Goal: Check status: Check status

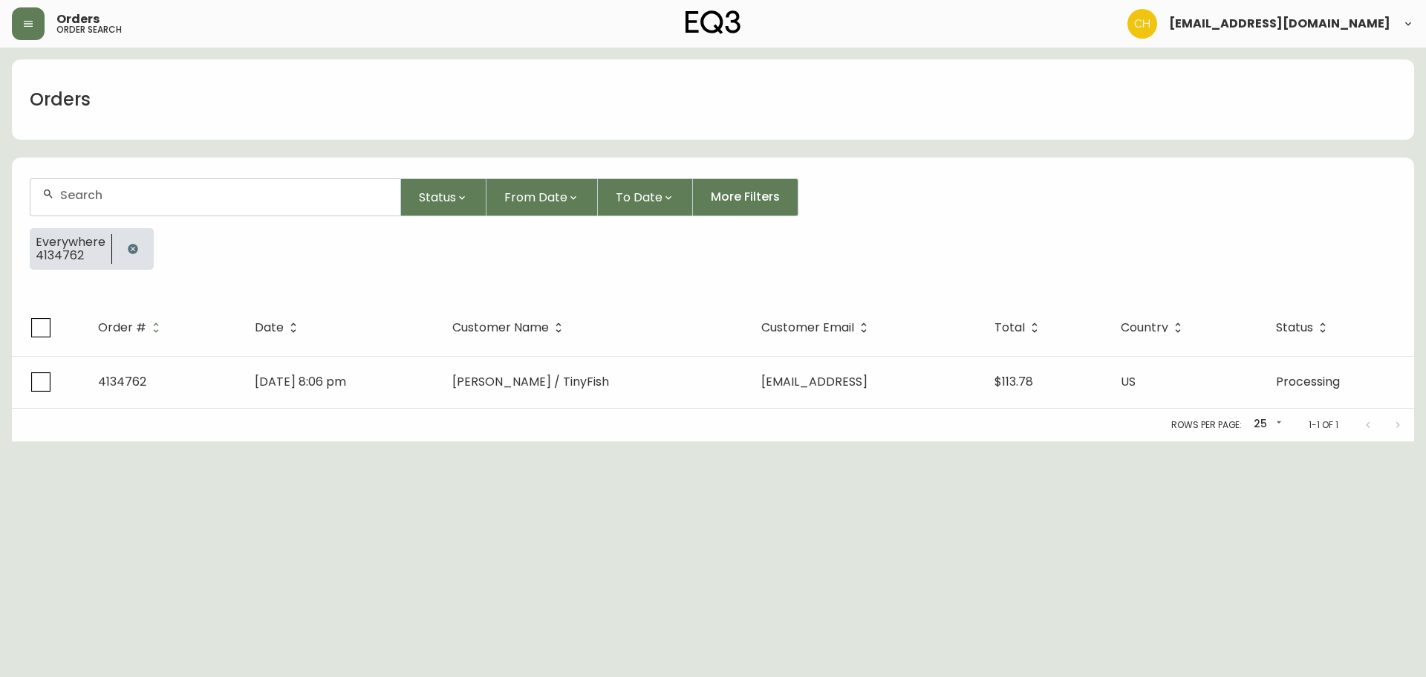
click at [123, 192] on input "text" at bounding box center [224, 195] width 328 height 14
type input "4134939"
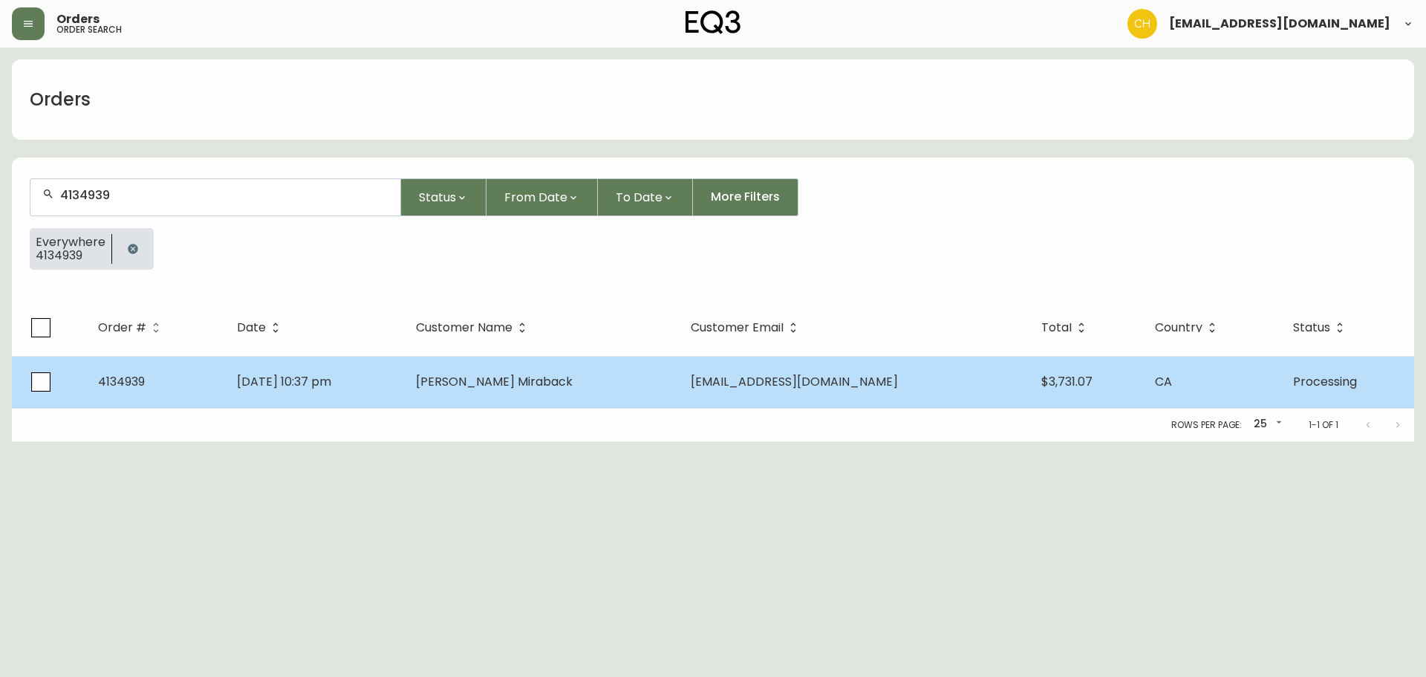
click at [395, 385] on td "[DATE] 10:37 pm" at bounding box center [315, 382] width 180 height 52
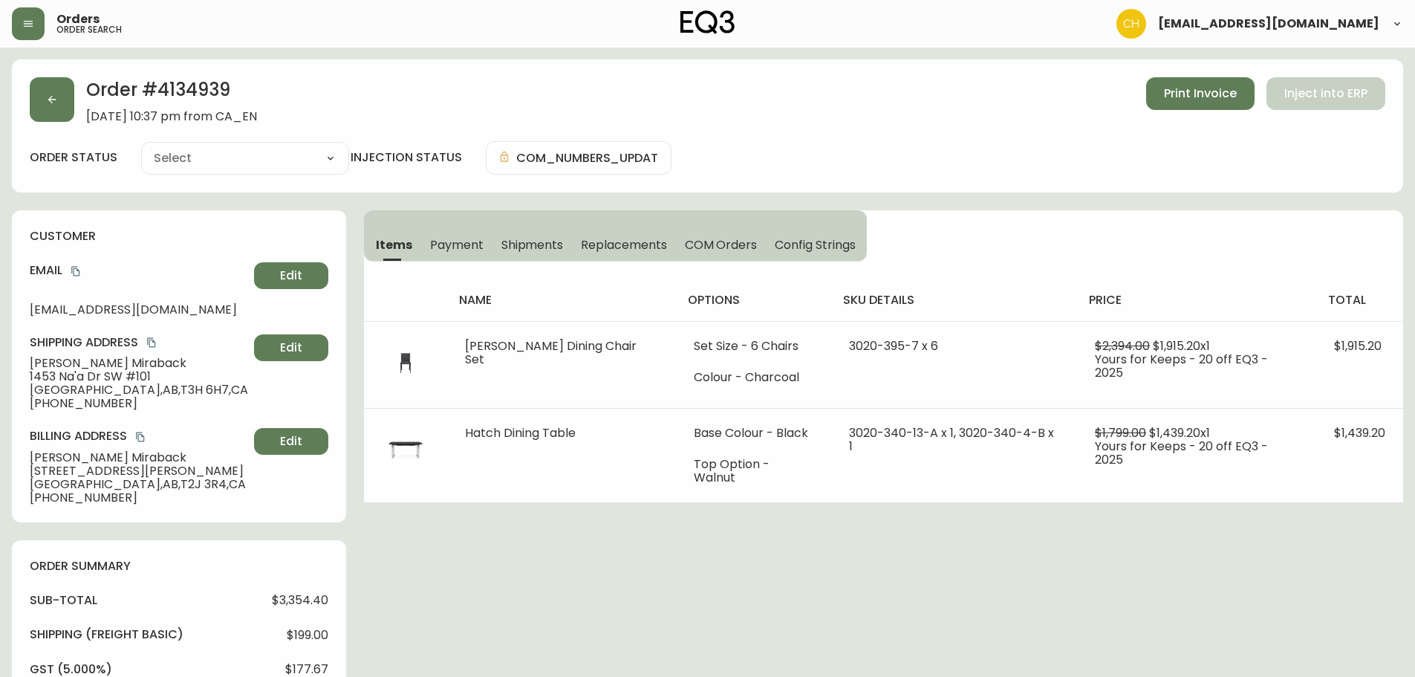
type input "Processing"
select select "PROCESSING"
click at [57, 100] on icon "button" at bounding box center [52, 100] width 12 height 12
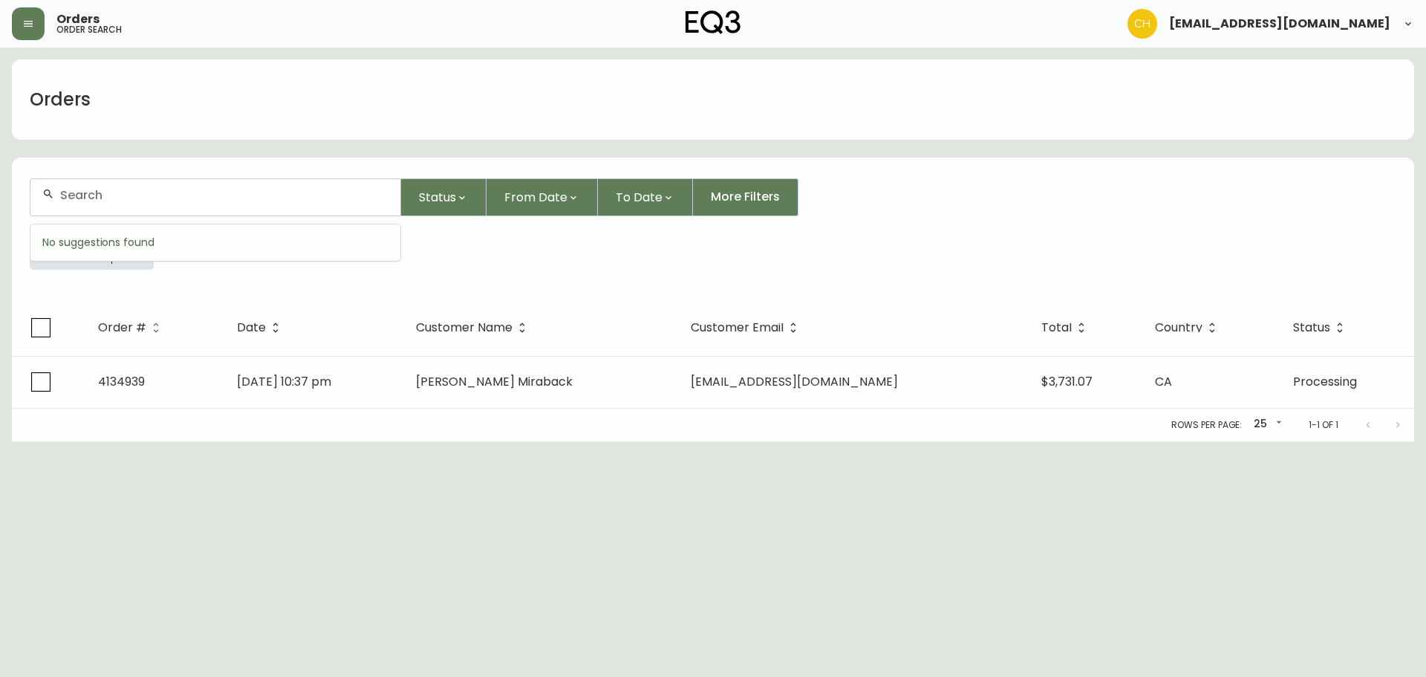
click at [118, 192] on input "text" at bounding box center [224, 195] width 328 height 14
type input "4134963"
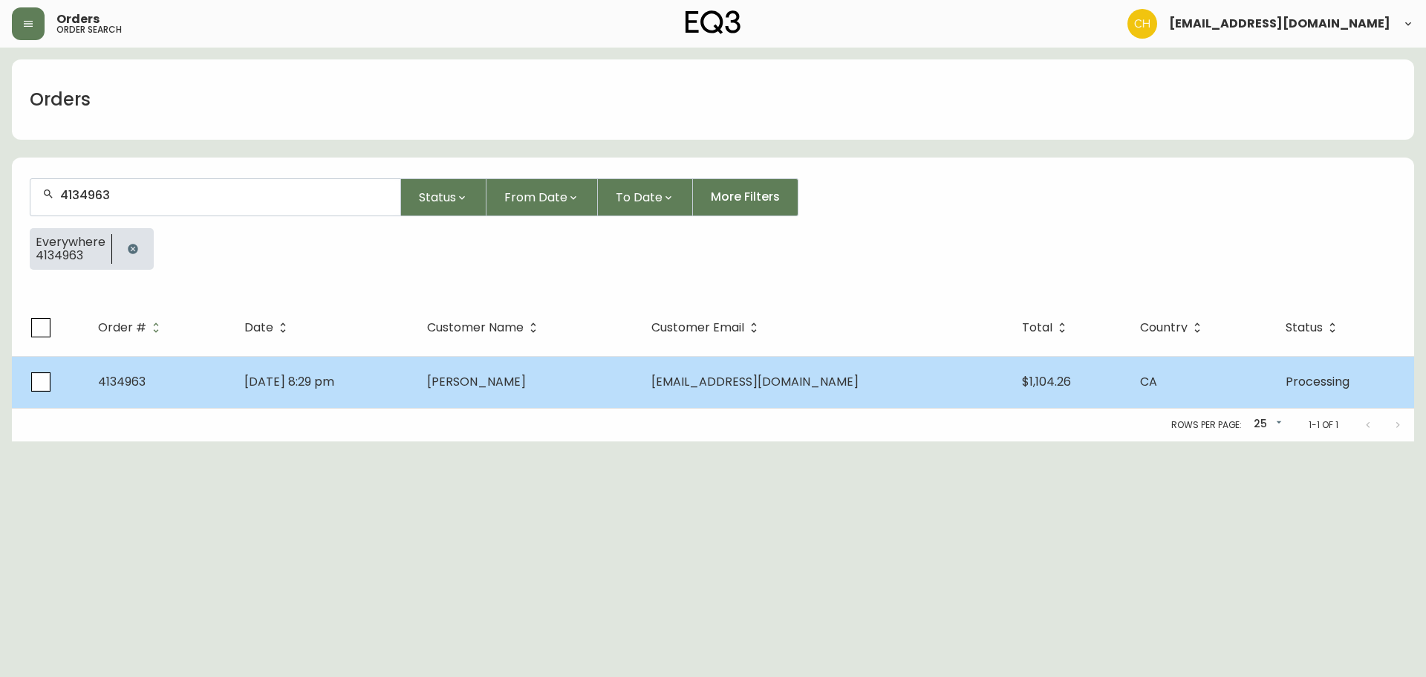
click at [526, 387] on span "[PERSON_NAME]" at bounding box center [476, 381] width 99 height 17
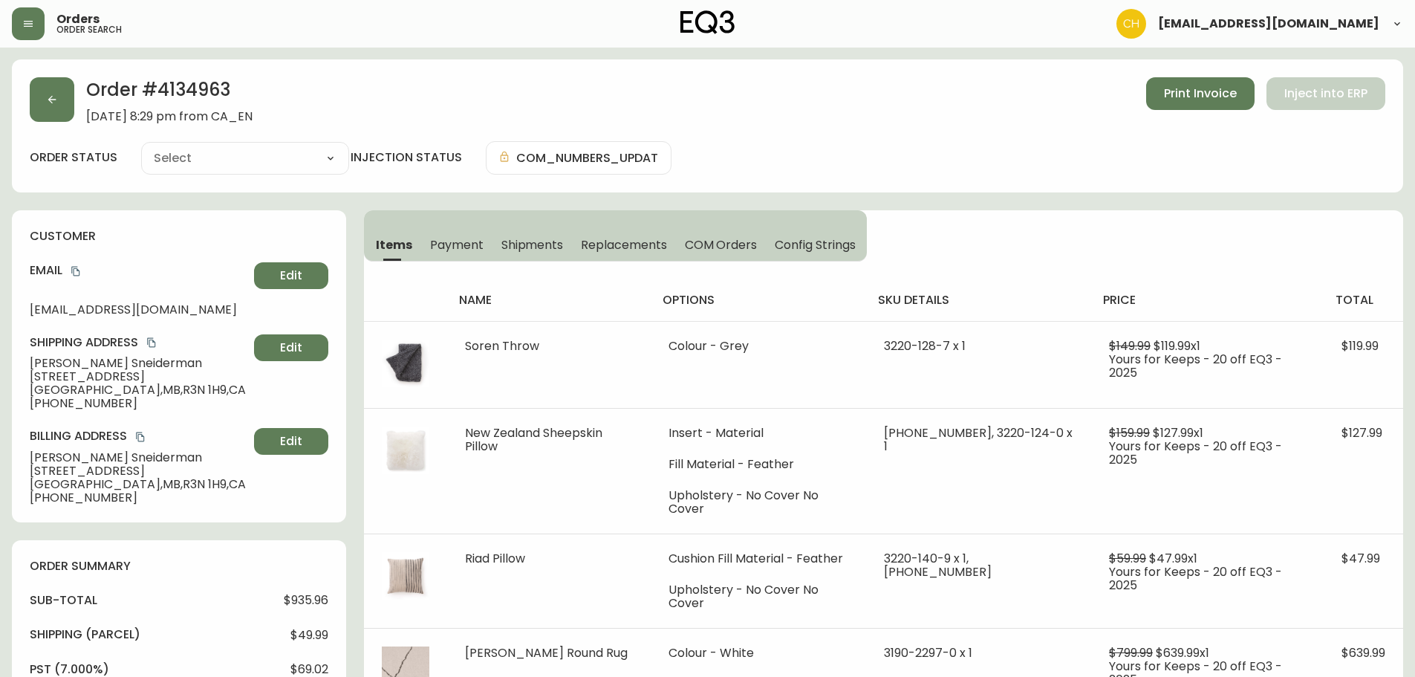
type input "Processing"
select select "PROCESSING"
click at [51, 111] on button "button" at bounding box center [52, 99] width 45 height 45
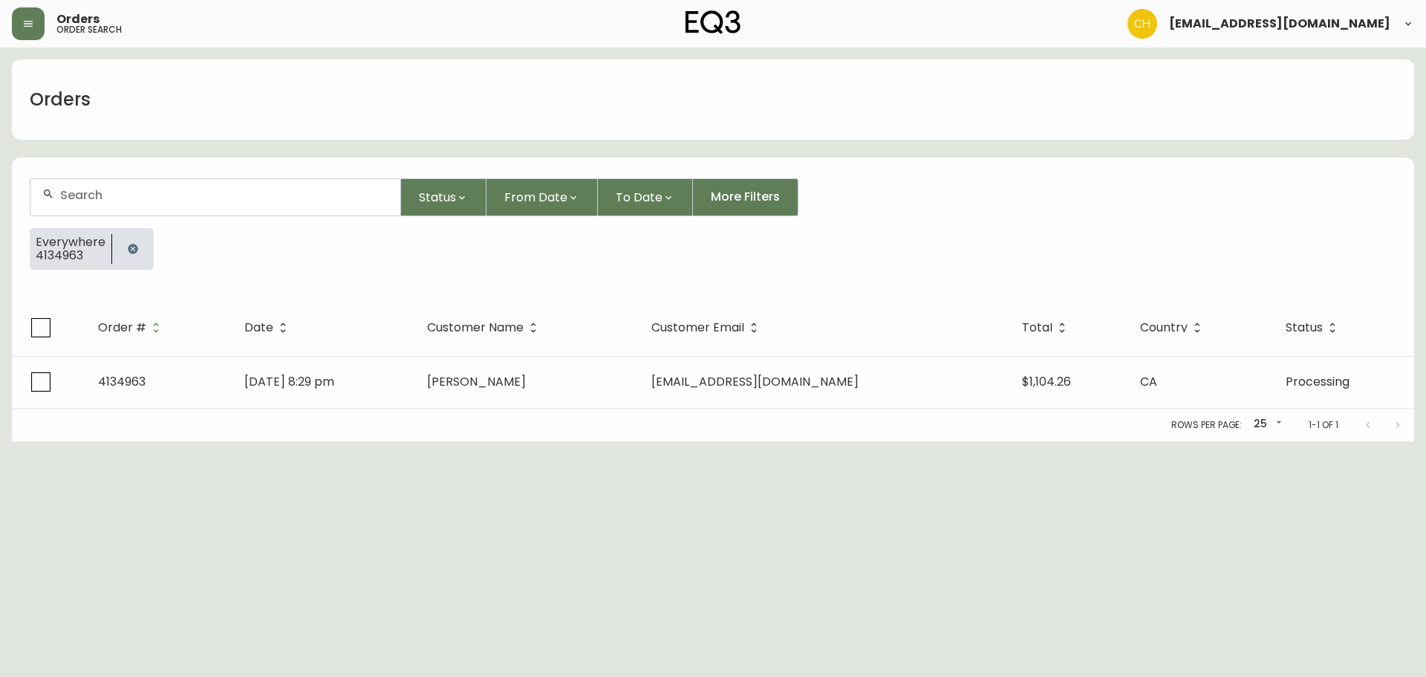
click at [74, 191] on div at bounding box center [215, 197] width 370 height 36
type input "4134978"
click at [517, 409] on div "Rows per page: 25 25 1-1 of 1" at bounding box center [713, 425] width 1402 height 33
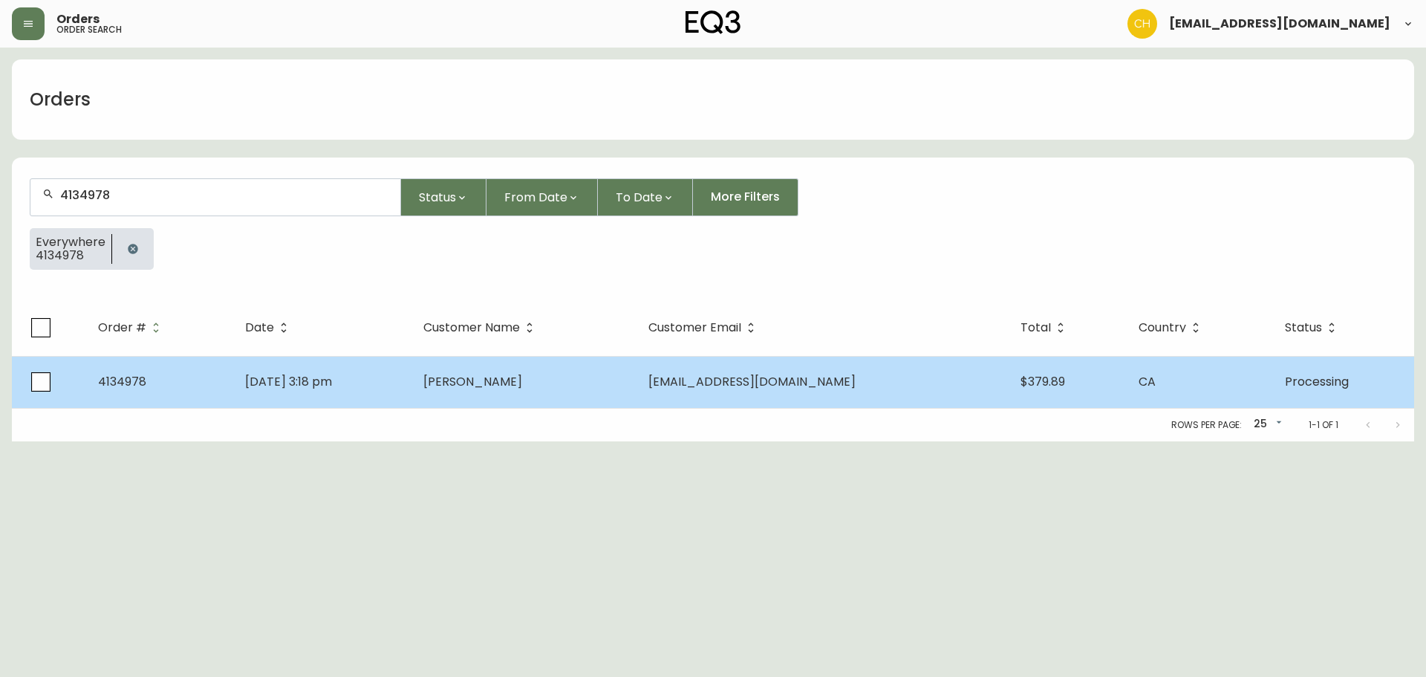
click at [529, 391] on td "[PERSON_NAME]" at bounding box center [524, 382] width 225 height 52
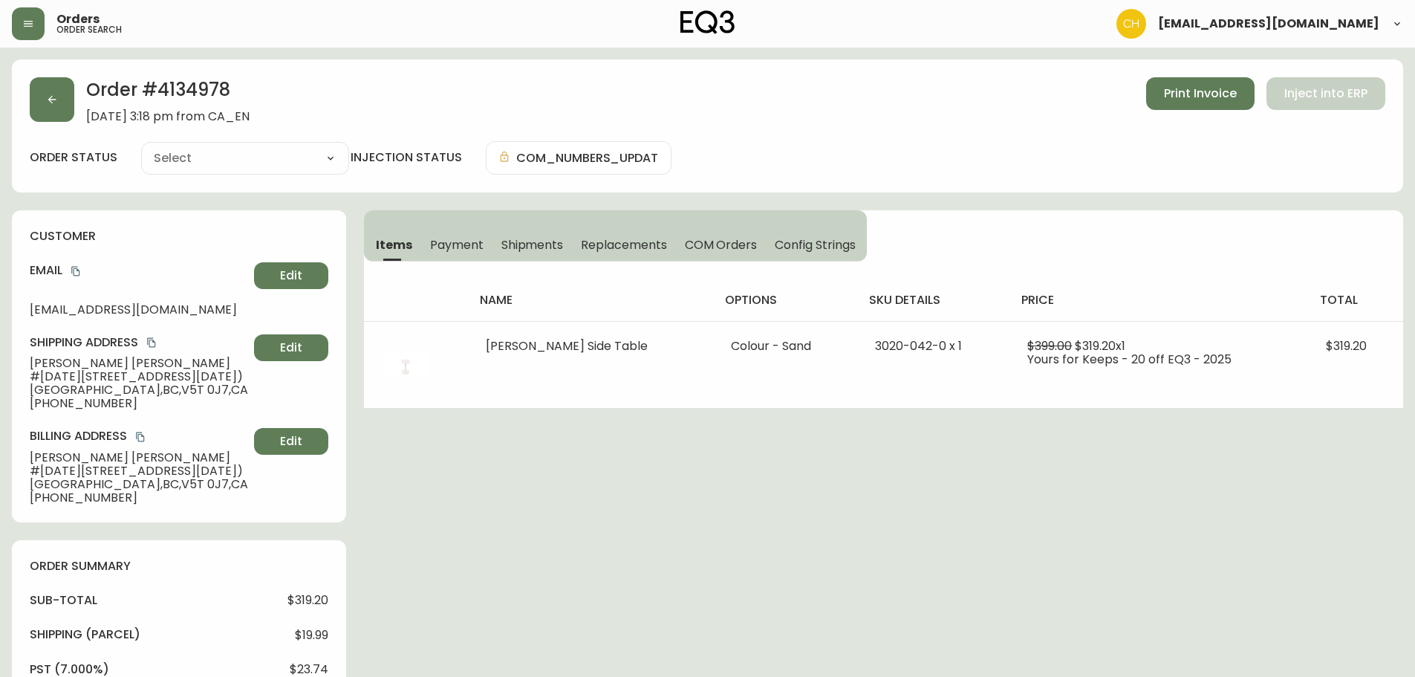
type input "Processing"
select select "PROCESSING"
click at [43, 87] on button "button" at bounding box center [52, 99] width 45 height 45
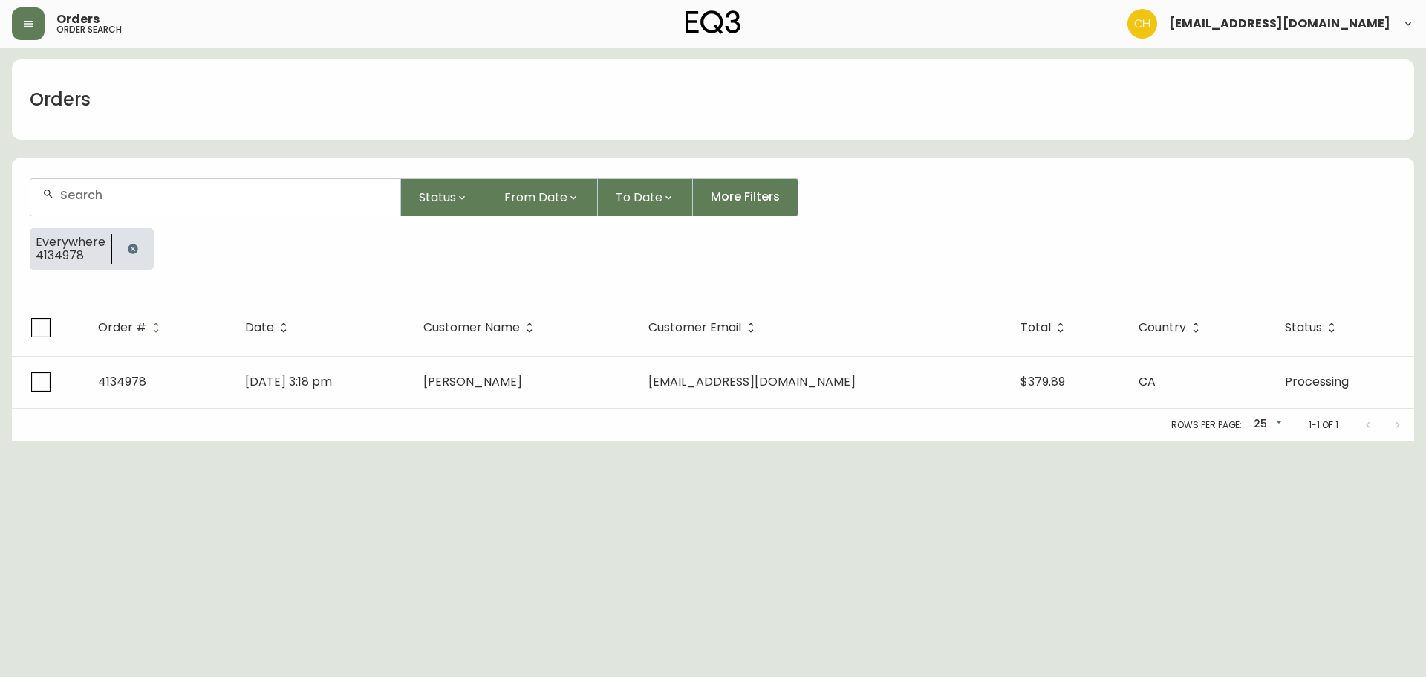
click at [85, 202] on div at bounding box center [215, 197] width 370 height 36
type input "4134970"
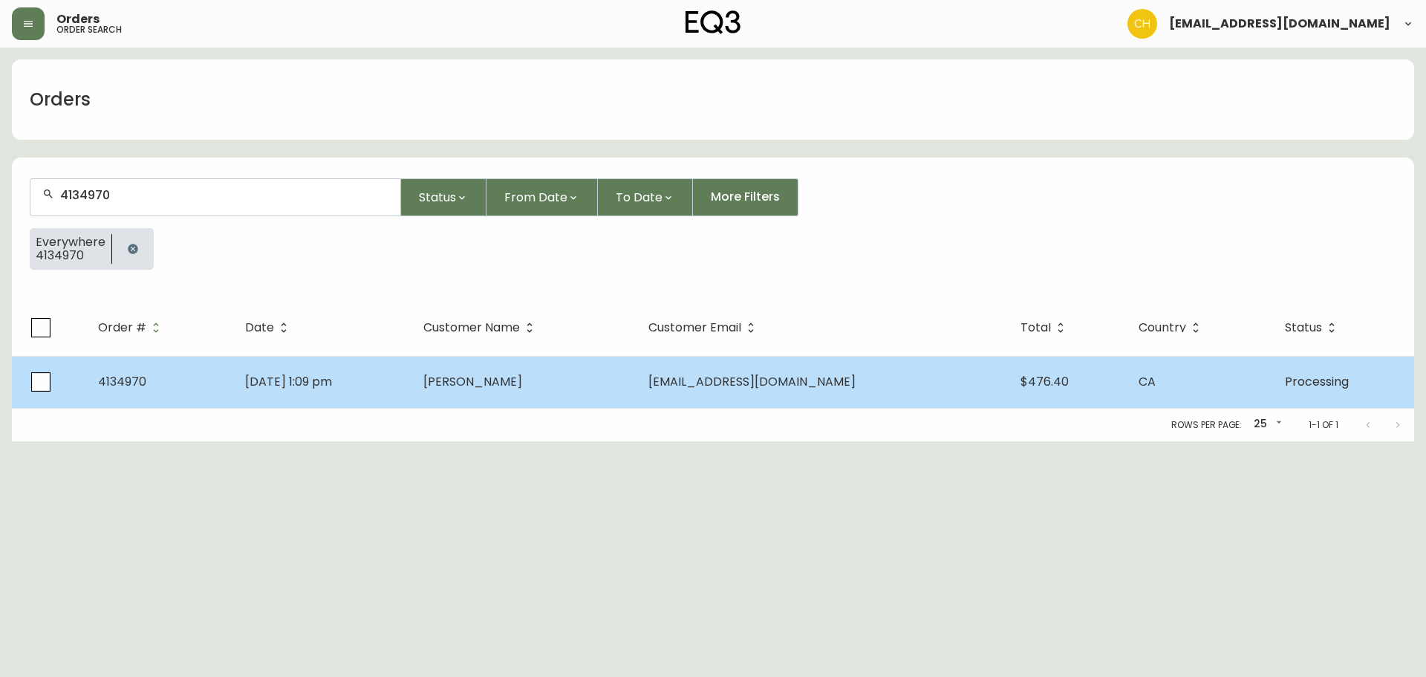
click at [554, 394] on td "[PERSON_NAME]" at bounding box center [524, 382] width 225 height 52
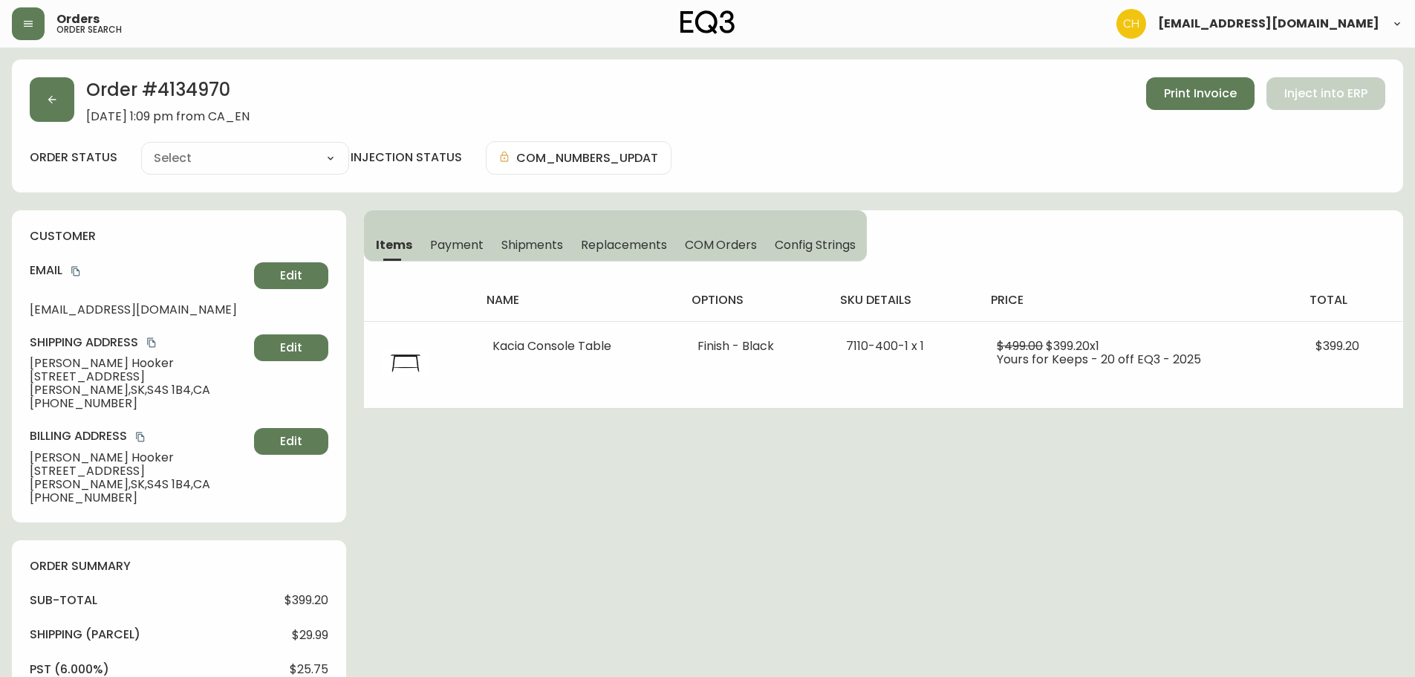
type input "Processing"
select select "PROCESSING"
